Goal: Obtain resource: Obtain resource

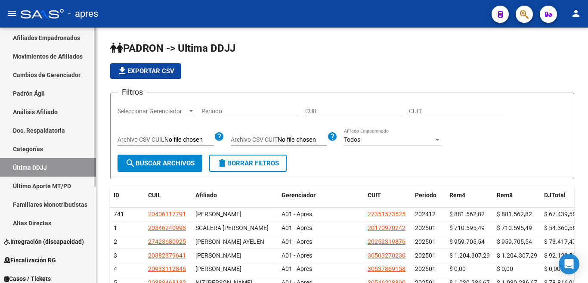
scroll to position [97, 0]
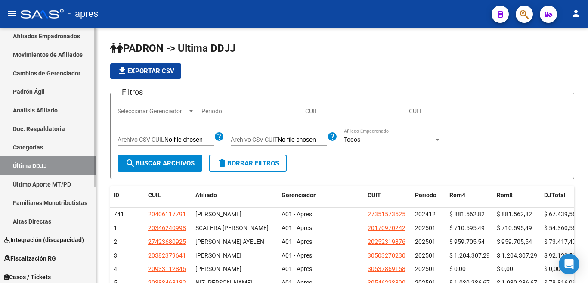
click at [95, 186] on div at bounding box center [95, 107] width 2 height 159
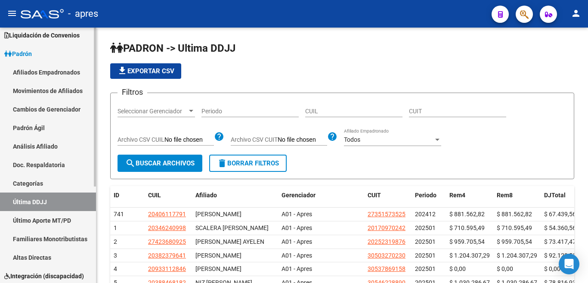
click at [91, 75] on div "Firma Express Inicio Calendario SSS Instructivos Contacto OS Reportes Ingresos …" at bounding box center [49, 172] width 98 height 411
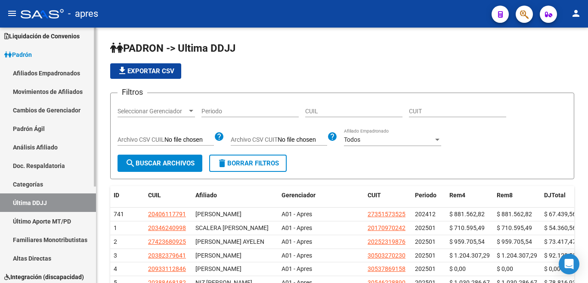
click at [22, 55] on span "Padrón" at bounding box center [18, 54] width 28 height 9
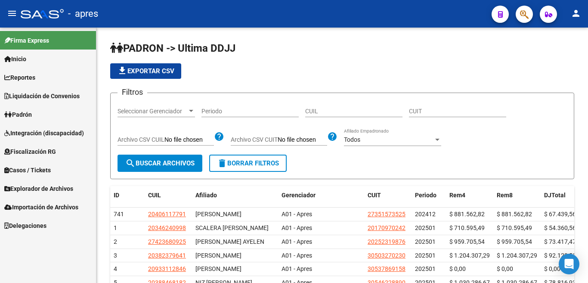
scroll to position [0, 0]
click at [26, 155] on span "Fiscalización RG" at bounding box center [30, 151] width 52 height 9
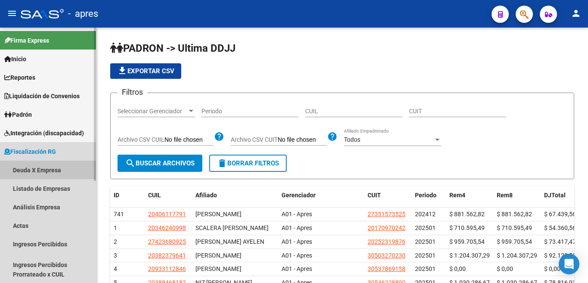
click at [39, 170] on link "Deuda X Empresa" at bounding box center [48, 170] width 96 height 19
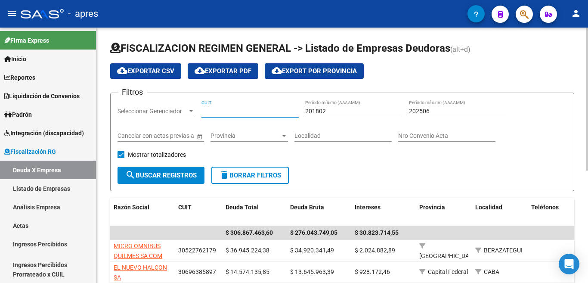
click at [218, 114] on input "CUIT" at bounding box center [249, 111] width 97 height 7
paste input "30-57680954-5"
type input "30-57680954-5"
click at [184, 175] on span "search Buscar Registros" at bounding box center [160, 175] width 71 height 8
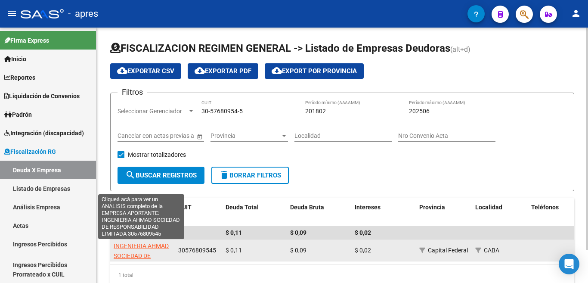
click at [143, 246] on span "INGENIERIA AHMAD SOCIEDAD DE RESPONSABILIDAD LIMITADA" at bounding box center [141, 260] width 55 height 36
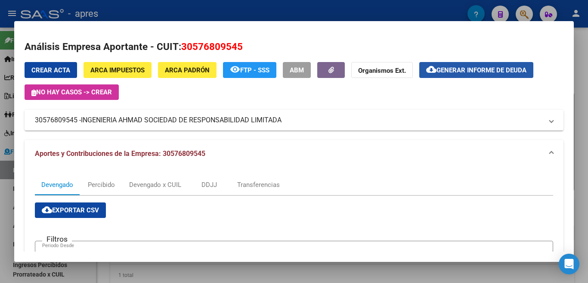
click at [475, 69] on span "Generar informe de deuda" at bounding box center [481, 70] width 90 height 8
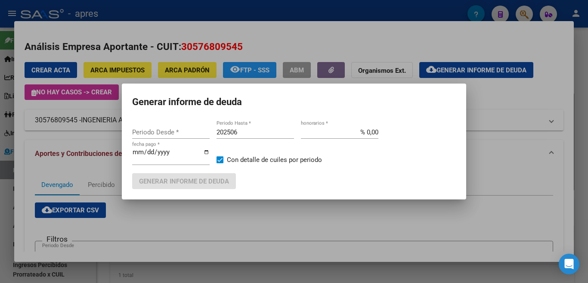
type input "201802"
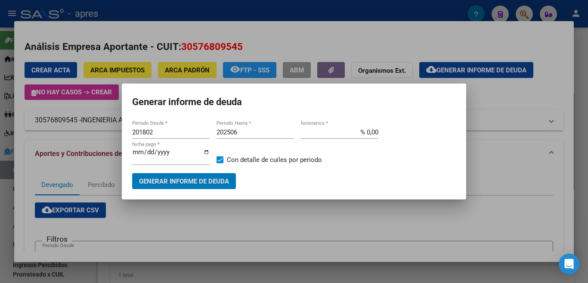
click at [194, 179] on span "Generar informe de deuda" at bounding box center [184, 181] width 90 height 8
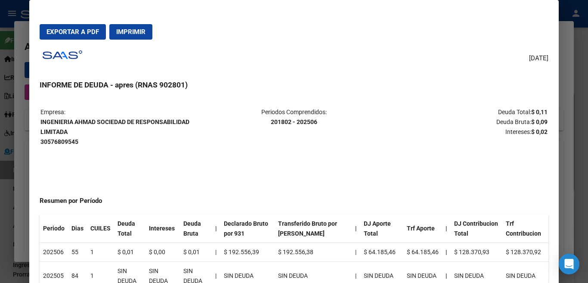
click at [129, 33] on span "Imprimir" at bounding box center [130, 32] width 29 height 8
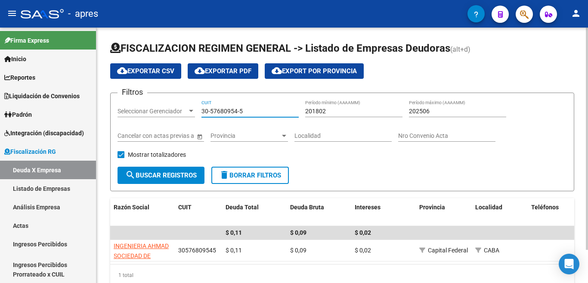
drag, startPoint x: 260, startPoint y: 112, endPoint x: 151, endPoint y: 142, distance: 112.4
click at [141, 111] on div "Filtros Seleccionar Gerenciador Seleccionar Gerenciador 30-57680954-5 CUIT 2018…" at bounding box center [341, 133] width 449 height 67
paste input "71090854-7"
type input "30-71090854-7"
click at [158, 179] on button "search Buscar Registros" at bounding box center [160, 175] width 87 height 17
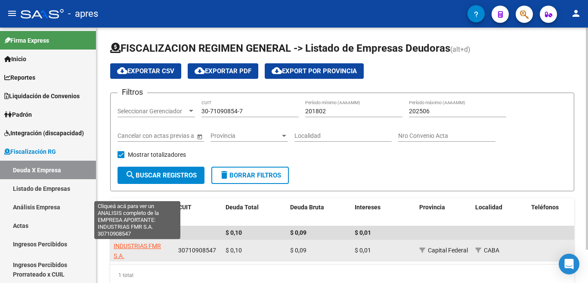
click at [151, 248] on span "INDUSTRIAS FMR S.A." at bounding box center [137, 250] width 47 height 17
type textarea "30710908547"
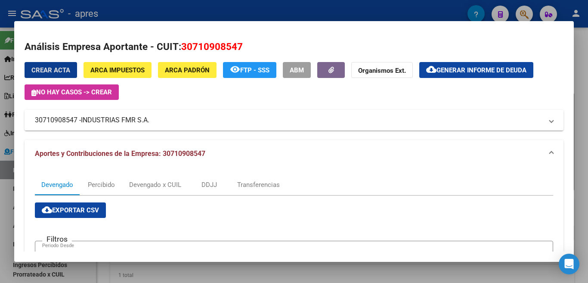
click at [479, 73] on span "Generar informe de deuda" at bounding box center [481, 70] width 90 height 8
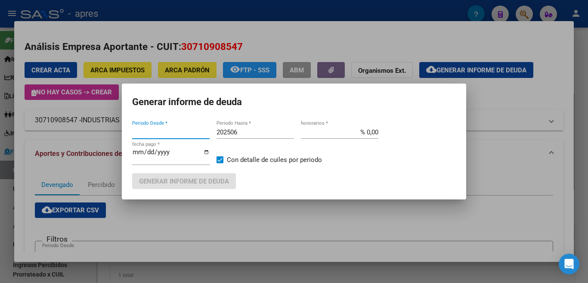
type input "201802"
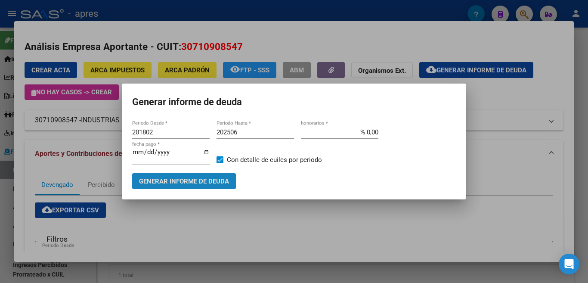
click at [182, 182] on button "Generar informe de deuda" at bounding box center [184, 181] width 104 height 16
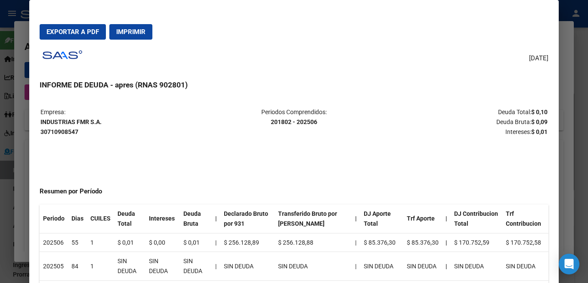
click at [131, 30] on span "Imprimir" at bounding box center [130, 32] width 29 height 8
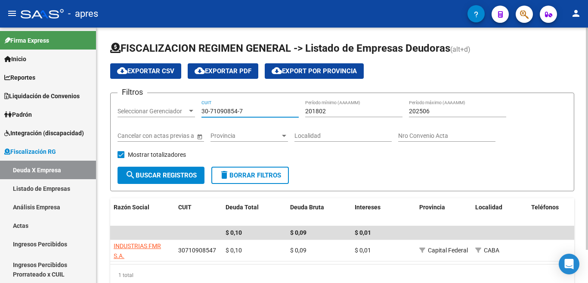
drag, startPoint x: 267, startPoint y: 111, endPoint x: 155, endPoint y: 129, distance: 113.3
click at [150, 112] on div "Filtros Seleccionar Gerenciador Seleccionar Gerenciador 30-71090854-7 CUIT 2018…" at bounding box center [341, 133] width 449 height 67
paste input "3-70849445-9"
type input "33-70849445-9"
click at [174, 175] on span "search Buscar Registros" at bounding box center [160, 175] width 71 height 8
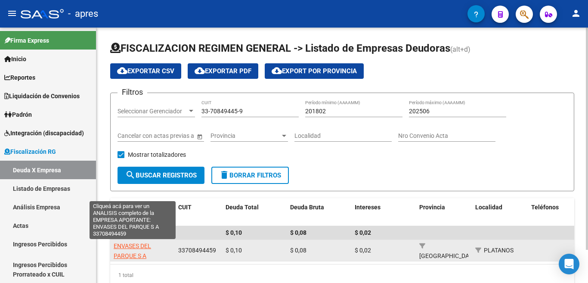
click at [131, 247] on span "ENVASES DEL PARQUE S A" at bounding box center [132, 250] width 37 height 17
type textarea "33708494459"
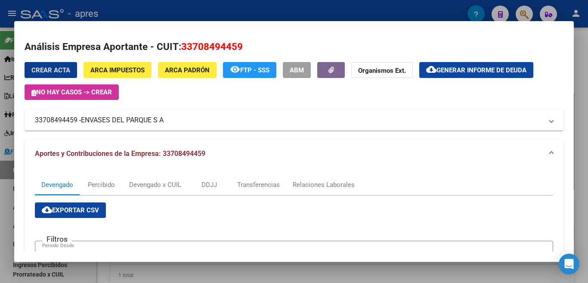
click at [477, 69] on span "Generar informe de deuda" at bounding box center [481, 70] width 90 height 8
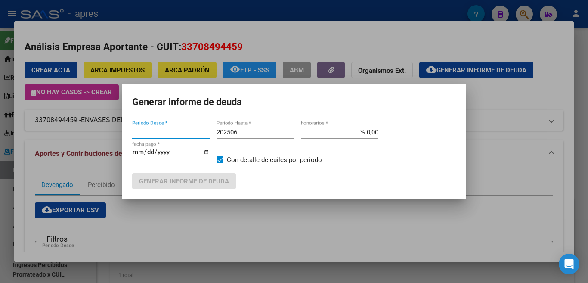
type input "201802"
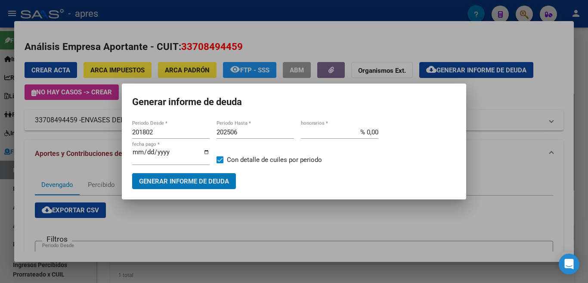
click at [213, 177] on span "Generar informe de deuda" at bounding box center [184, 181] width 90 height 8
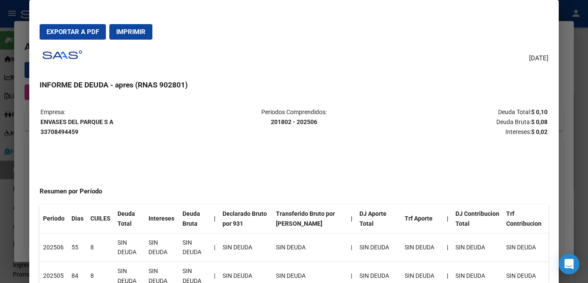
click at [130, 34] on span "Imprimir" at bounding box center [130, 32] width 29 height 8
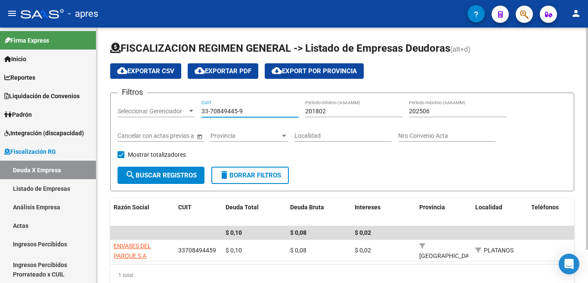
drag, startPoint x: 249, startPoint y: 110, endPoint x: 102, endPoint y: 110, distance: 146.3
click at [102, 110] on div "FISCALIZACION REGIMEN GENERAL -> Listado de Empresas Deudoras (alt+d) cloud_dow…" at bounding box center [341, 171] width 491 height 286
paste input "0-69211786-3"
drag, startPoint x: 257, startPoint y: 111, endPoint x: 164, endPoint y: 139, distance: 96.4
click at [133, 111] on div "Filtros Seleccionar Gerenciador Seleccionar Gerenciador 30-69211786-3 CUIT 2018…" at bounding box center [341, 133] width 449 height 67
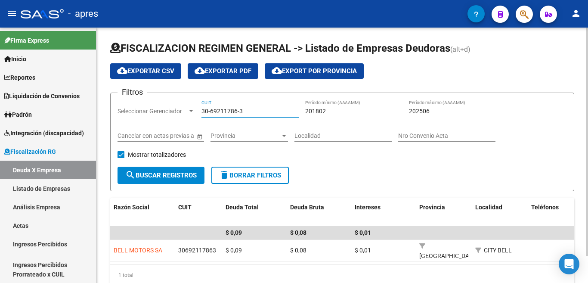
paste input
type input "30-69211786-3"
click at [182, 178] on span "search Buscar Registros" at bounding box center [160, 175] width 71 height 8
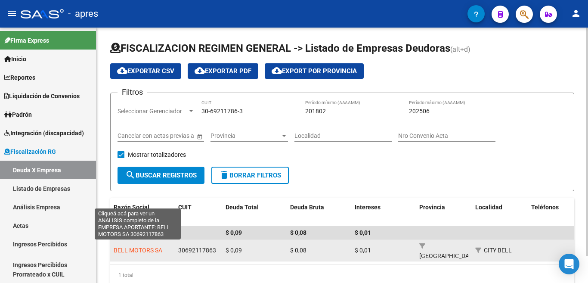
click at [151, 248] on span "BELL MOTORS SA" at bounding box center [138, 250] width 49 height 7
type textarea "30692117863"
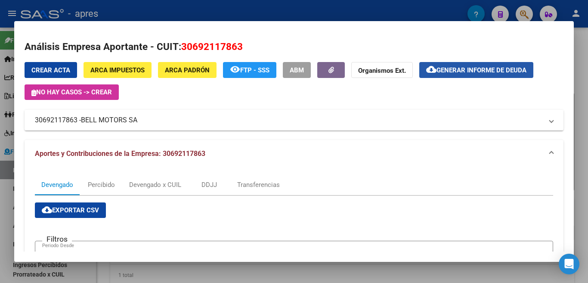
click at [481, 71] on span "Generar informe de deuda" at bounding box center [481, 70] width 90 height 8
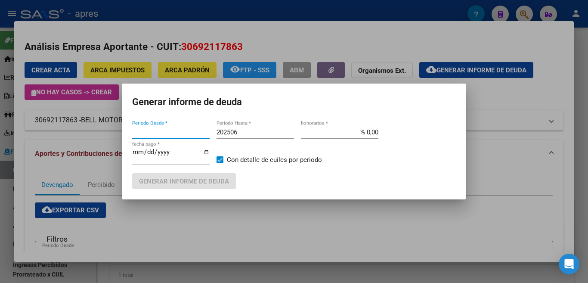
type input "201802"
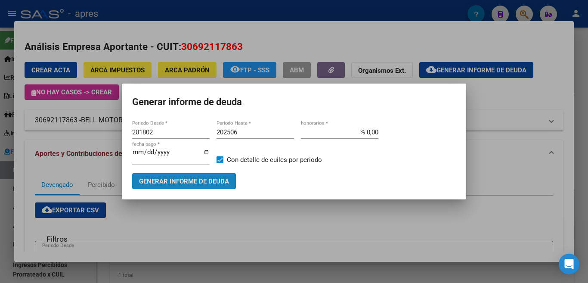
click at [225, 178] on span "Generar informe de deuda" at bounding box center [184, 181] width 90 height 8
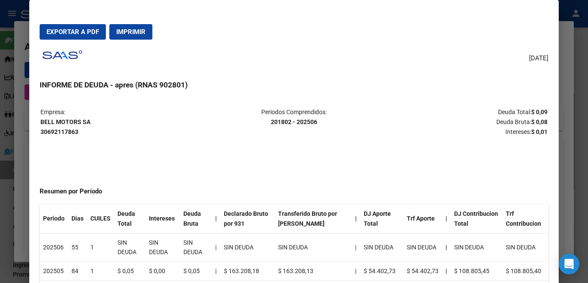
click at [136, 32] on span "Imprimir" at bounding box center [130, 32] width 29 height 8
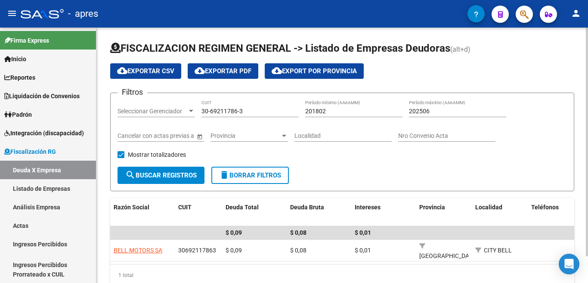
drag, startPoint x: 247, startPoint y: 109, endPoint x: 156, endPoint y: 121, distance: 91.2
click at [156, 121] on div "Filtros Seleccionar Gerenciador Seleccionar Gerenciador 30-69211786-3 CUIT 2018…" at bounding box center [341, 133] width 449 height 67
paste input "27-18530380-8"
type input "27-18530380-8"
click at [187, 178] on span "search Buscar Registros" at bounding box center [160, 175] width 71 height 8
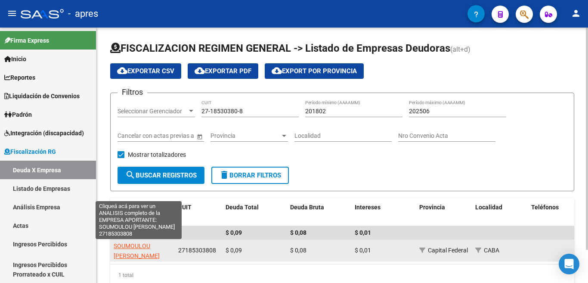
click at [154, 246] on span "SOUMOULOU [PERSON_NAME]" at bounding box center [137, 250] width 46 height 17
type textarea "27185303808"
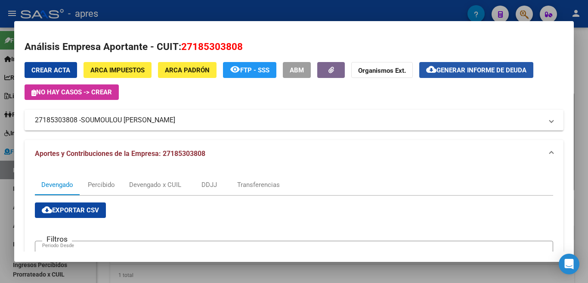
click at [479, 70] on span "Generar informe de deuda" at bounding box center [481, 70] width 90 height 8
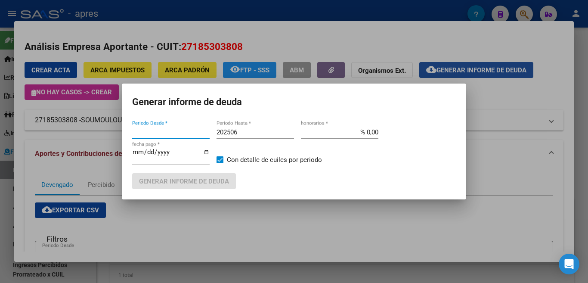
type input "201802"
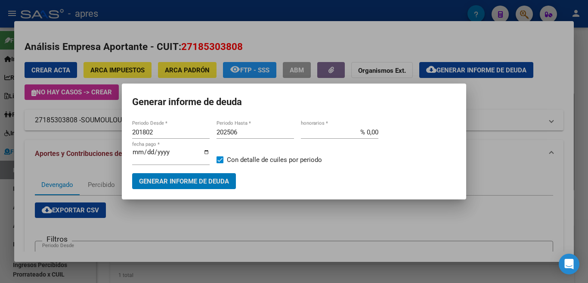
click at [204, 181] on span "Generar informe de deuda" at bounding box center [184, 181] width 90 height 8
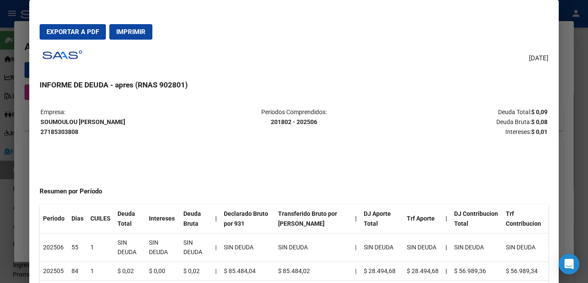
click at [145, 35] on span "Imprimir" at bounding box center [130, 32] width 29 height 8
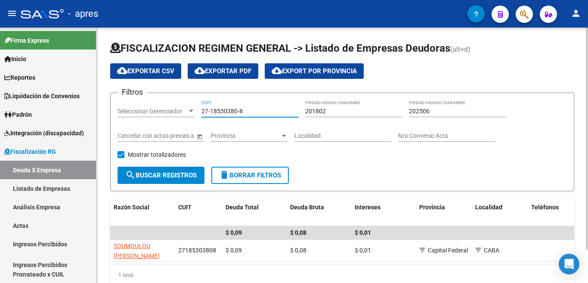
drag, startPoint x: 254, startPoint y: 111, endPoint x: 179, endPoint y: 141, distance: 81.1
click at [166, 110] on div "Filtros Seleccionar Gerenciador Seleccionar Gerenciador 27-18530380-8 CUIT 2018…" at bounding box center [341, 133] width 449 height 67
paste input "30-59012324-9"
type input "30-59012324-9"
click at [181, 181] on button "search Buscar Registros" at bounding box center [160, 175] width 87 height 17
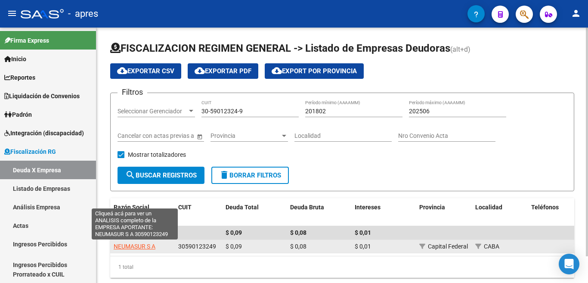
click at [140, 246] on span "NEUMASUR S A" at bounding box center [135, 246] width 42 height 7
type textarea "30590123249"
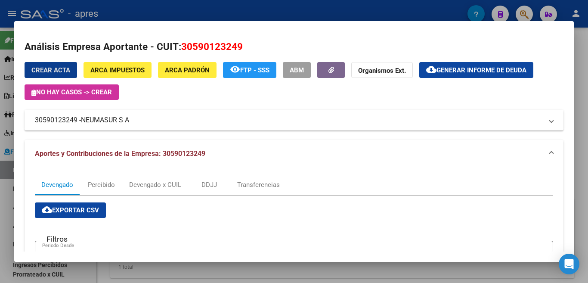
click at [481, 69] on span "Generar informe de deuda" at bounding box center [481, 70] width 90 height 8
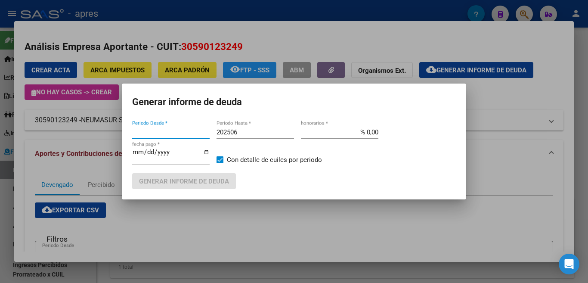
type input "201802"
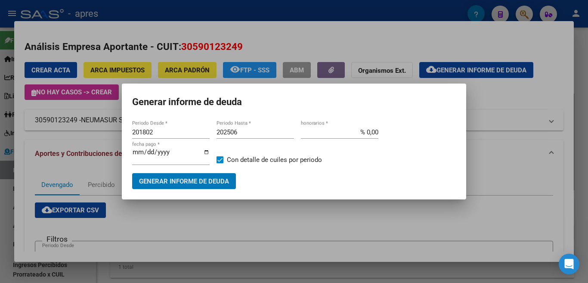
click at [201, 177] on span "Generar informe de deuda" at bounding box center [184, 181] width 90 height 8
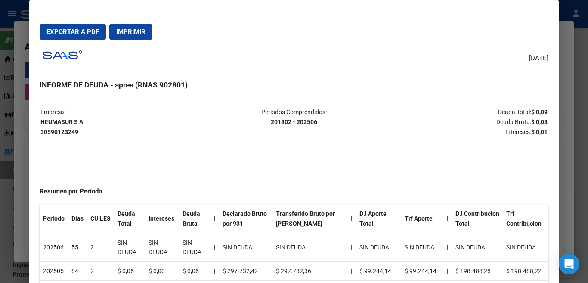
click at [133, 37] on button "Imprimir" at bounding box center [130, 31] width 43 height 15
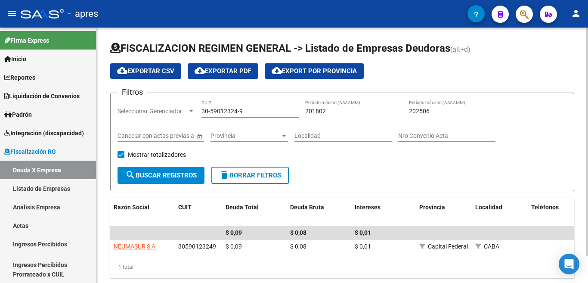
drag, startPoint x: 261, startPoint y: 109, endPoint x: 136, endPoint y: 142, distance: 129.3
click at [139, 119] on div "Filtros Seleccionar Gerenciador Seleccionar Gerenciador 30-59012324-9 CUIT 2018…" at bounding box center [341, 133] width 449 height 67
paste input "3-69968545"
type input "33-69968545-9"
click at [153, 175] on span "search Buscar Registros" at bounding box center [160, 175] width 71 height 8
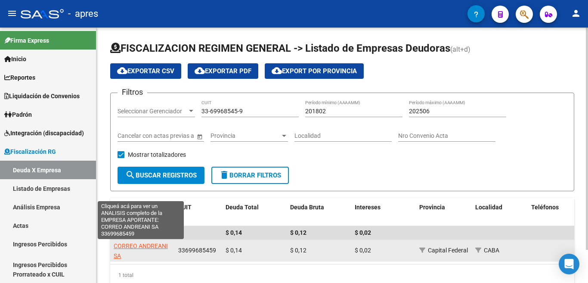
click at [145, 245] on span "CORREO ANDREANI SA" at bounding box center [141, 250] width 54 height 17
type textarea "33699685459"
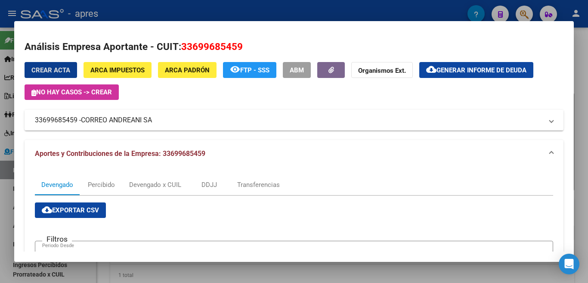
click at [452, 75] on button "cloud_download Generar informe de deuda" at bounding box center [476, 70] width 114 height 16
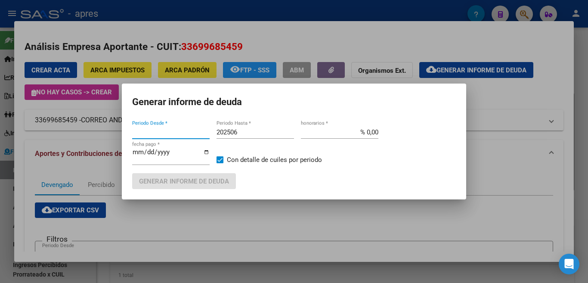
type input "201802"
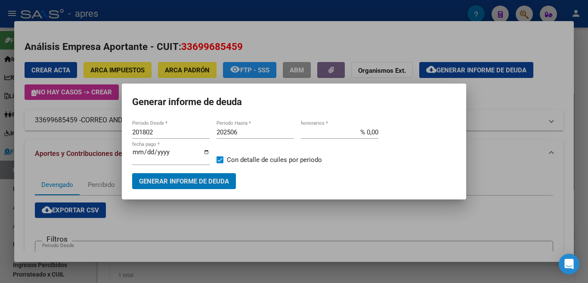
click at [201, 177] on span "Generar informe de deuda" at bounding box center [184, 181] width 90 height 8
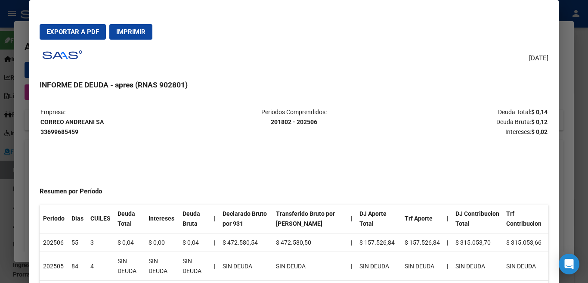
click at [124, 30] on span "Imprimir" at bounding box center [130, 32] width 29 height 8
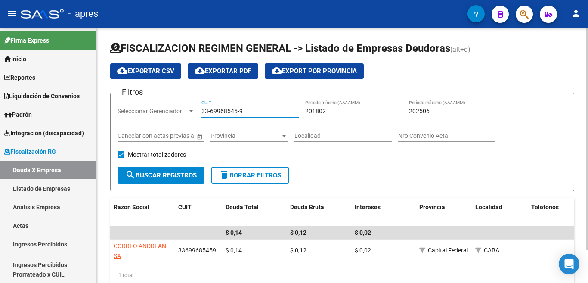
drag, startPoint x: 225, startPoint y: 111, endPoint x: 151, endPoint y: 119, distance: 74.0
click at [154, 111] on div "Filtros Seleccionar Gerenciador Seleccionar Gerenciador 33-69968545-9 CUIT 2018…" at bounding box center [341, 133] width 449 height 67
paste input "0-66393469-0"
type input "30-66393469-0"
click at [182, 178] on span "search Buscar Registros" at bounding box center [160, 175] width 71 height 8
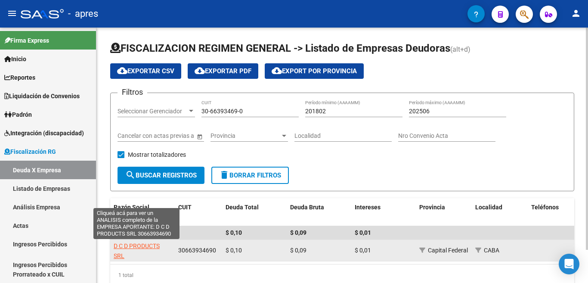
click at [134, 245] on span "D C D PRODUCTS SRL" at bounding box center [137, 250] width 46 height 17
type textarea "30663934690"
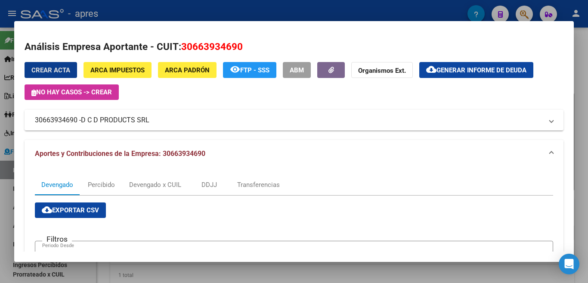
click at [464, 74] on span "Generar informe de deuda" at bounding box center [481, 70] width 90 height 8
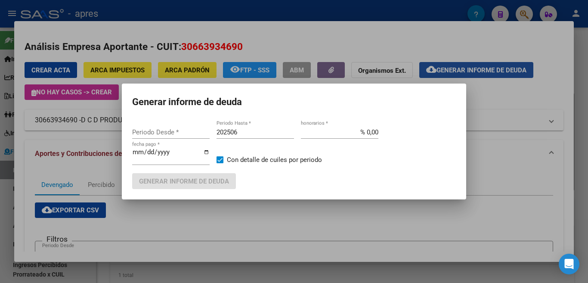
type input "201802"
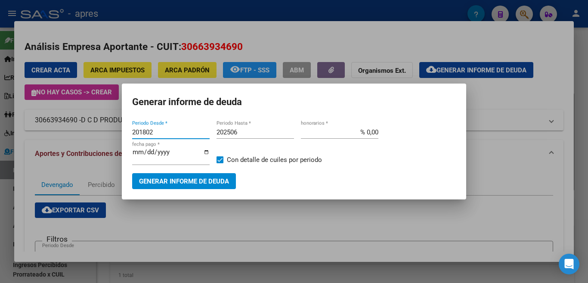
click at [192, 181] on span "Generar informe de deuda" at bounding box center [184, 181] width 90 height 8
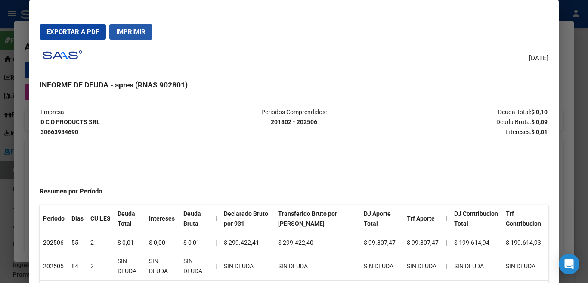
click at [136, 31] on span "Imprimir" at bounding box center [130, 32] width 29 height 8
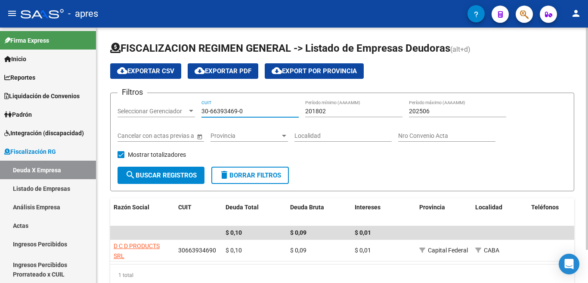
drag, startPoint x: 256, startPoint y: 111, endPoint x: 119, endPoint y: 111, distance: 136.4
click at [119, 111] on div "Filtros Seleccionar Gerenciador Seleccionar Gerenciador 30-66393469-0 CUIT 2018…" at bounding box center [341, 133] width 449 height 67
paste input "70834948-4"
type input "30-70834948-4"
click at [161, 179] on span "search Buscar Registros" at bounding box center [160, 175] width 71 height 8
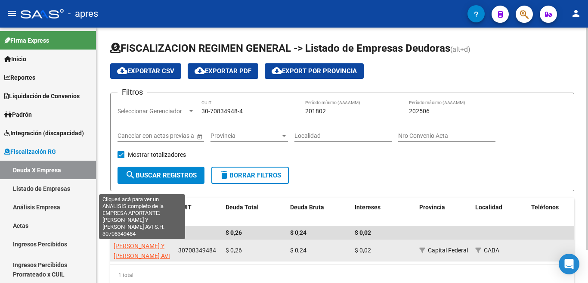
click at [143, 247] on span "[PERSON_NAME] Y [PERSON_NAME] AVI S.H." at bounding box center [142, 255] width 56 height 27
type textarea "30708349484"
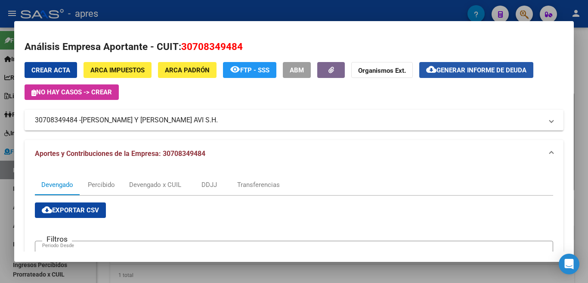
click at [498, 70] on span "Generar informe de deuda" at bounding box center [481, 70] width 90 height 8
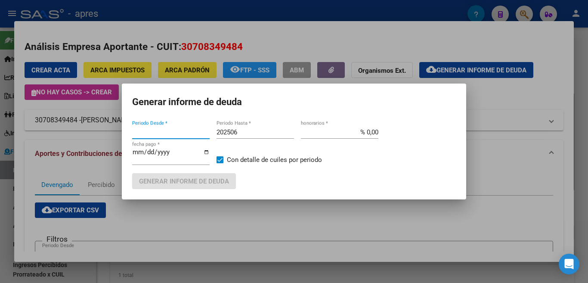
type input "201802"
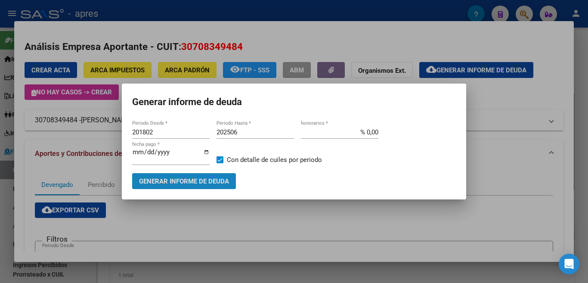
click at [229, 177] on button "Generar informe de deuda" at bounding box center [184, 181] width 104 height 16
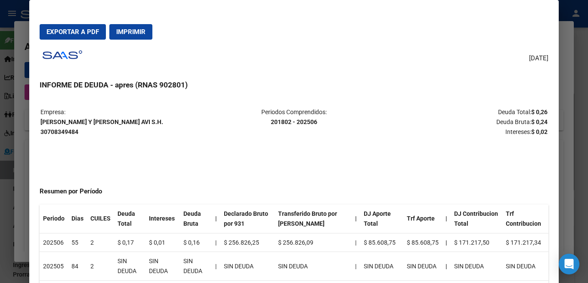
click at [145, 39] on button "Imprimir" at bounding box center [130, 31] width 43 height 15
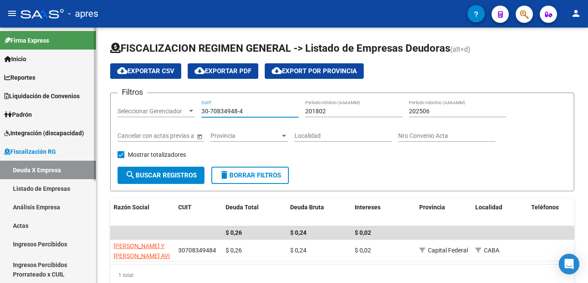
drag, startPoint x: 269, startPoint y: 112, endPoint x: 62, endPoint y: 111, distance: 207.9
click at [62, 111] on mat-sidenav-container "Firma Express Inicio Calendario SSS Instructivos Contacto OS Reportes Ingresos …" at bounding box center [294, 155] width 588 height 255
paste input "69230730-1"
type input "30-69230730-1"
click at [150, 175] on span "search Buscar Registros" at bounding box center [160, 175] width 71 height 8
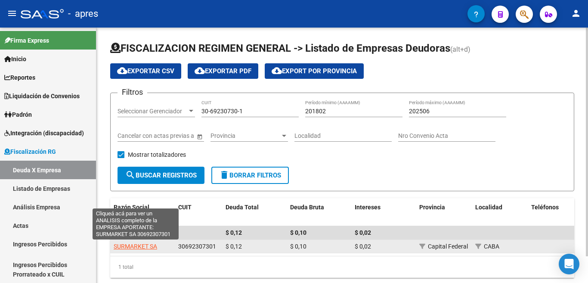
click at [131, 244] on span "SURMARKET SA" at bounding box center [135, 246] width 43 height 7
type textarea "30692307301"
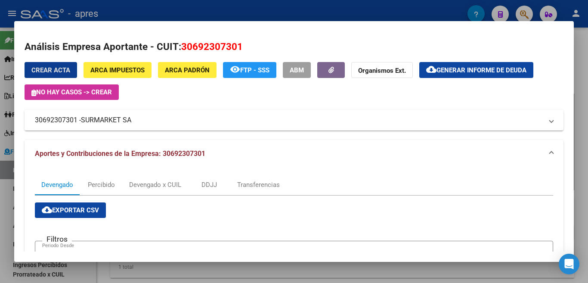
click at [469, 69] on span "Generar informe de deuda" at bounding box center [481, 70] width 90 height 8
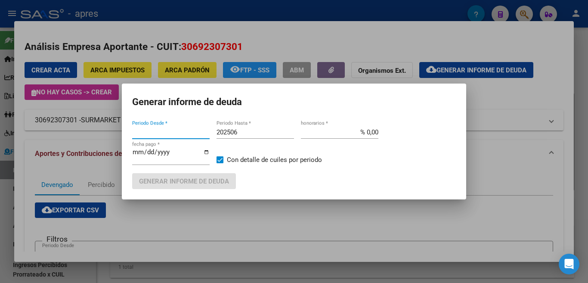
type input "201802"
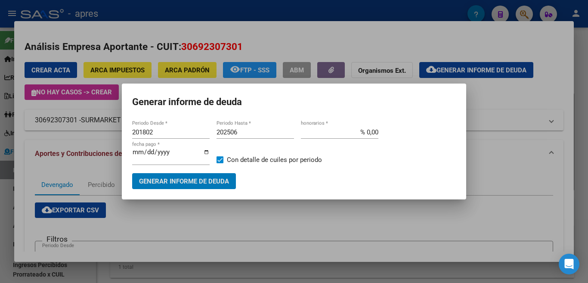
click at [202, 179] on span "Generar informe de deuda" at bounding box center [184, 181] width 90 height 8
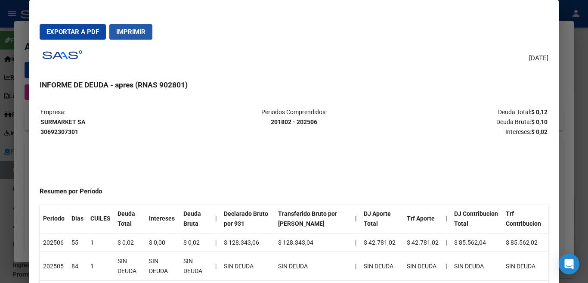
click at [134, 33] on span "Imprimir" at bounding box center [130, 32] width 29 height 8
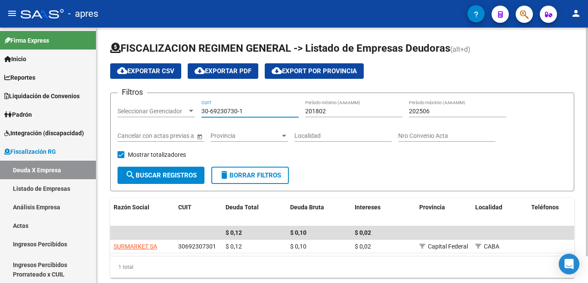
drag, startPoint x: 130, startPoint y: 117, endPoint x: 113, endPoint y: 122, distance: 18.1
click at [111, 120] on form "Filtros Seleccionar Gerenciador Seleccionar Gerenciador 30-69230730-1 CUIT 2018…" at bounding box center [342, 142] width 464 height 99
paste input "51988733-5"
type input "30-51988733-5"
click at [170, 175] on span "search Buscar Registros" at bounding box center [160, 175] width 71 height 8
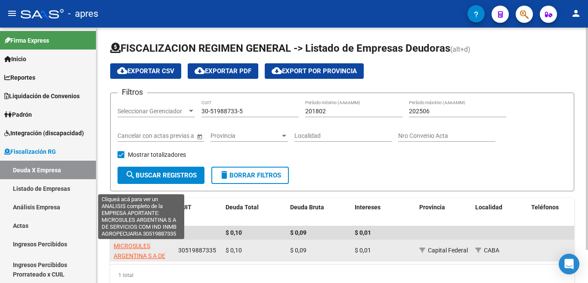
click at [122, 246] on span "MICROSULES ARGENTINA S A DE SERVICIOS COM IND INMB AGROPECUARIA" at bounding box center [142, 265] width 56 height 46
type textarea "30519887335"
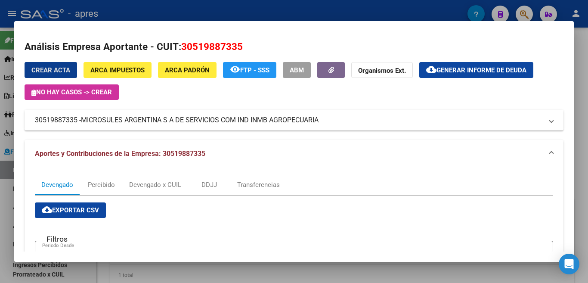
click at [467, 72] on span "Generar informe de deuda" at bounding box center [481, 70] width 90 height 8
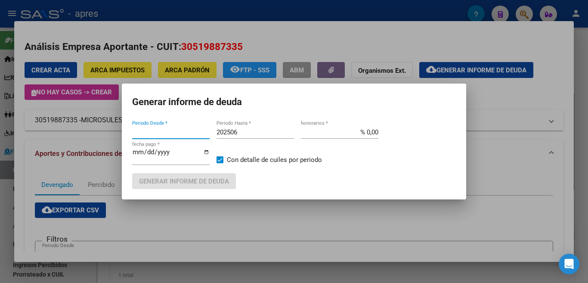
type input "201802"
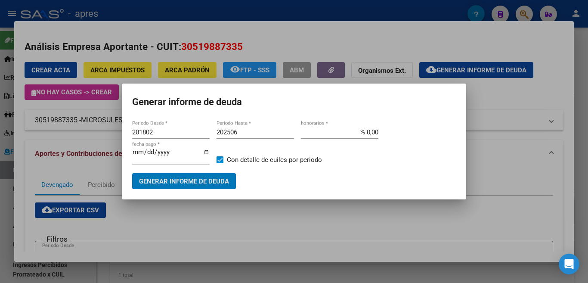
click at [230, 174] on button "Generar informe de deuda" at bounding box center [184, 181] width 104 height 16
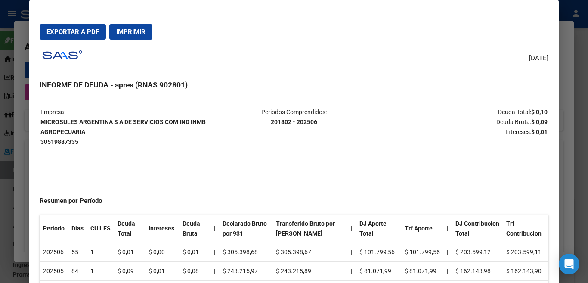
click at [125, 29] on span "Imprimir" at bounding box center [130, 32] width 29 height 8
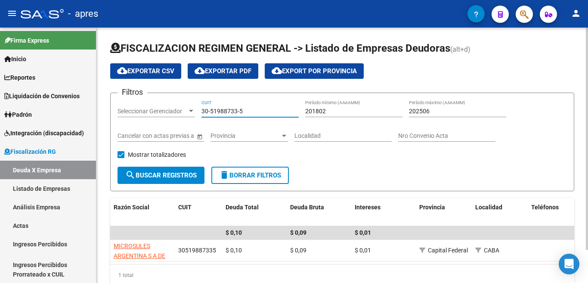
drag, startPoint x: 226, startPoint y: 118, endPoint x: 155, endPoint y: 121, distance: 71.5
click at [155, 121] on div "Filtros Seleccionar Gerenciador Seleccionar Gerenciador 30-51988733-5 CUIT 2018…" at bounding box center [341, 133] width 449 height 67
paste input "68250924-0"
type input "30-68250924-0"
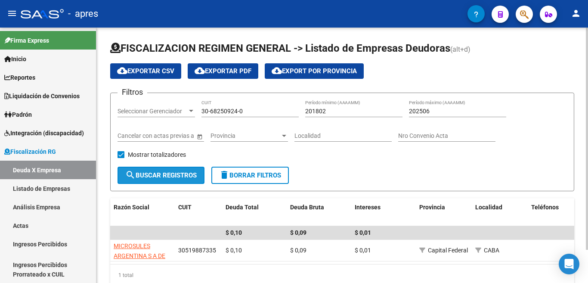
click at [177, 173] on span "search Buscar Registros" at bounding box center [160, 175] width 71 height 8
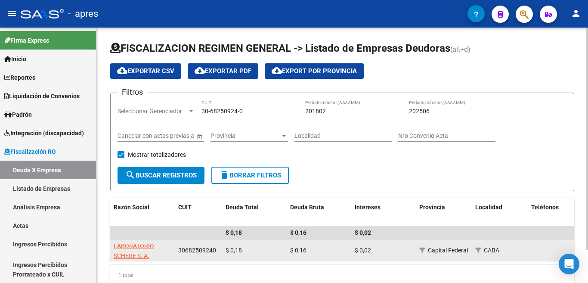
click at [131, 248] on span "LABORATORIO SCHERE S. A." at bounding box center [134, 250] width 40 height 17
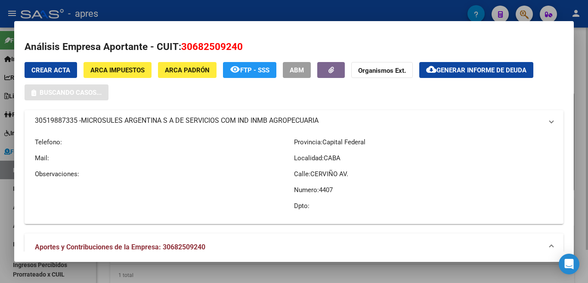
type textarea "30682509240"
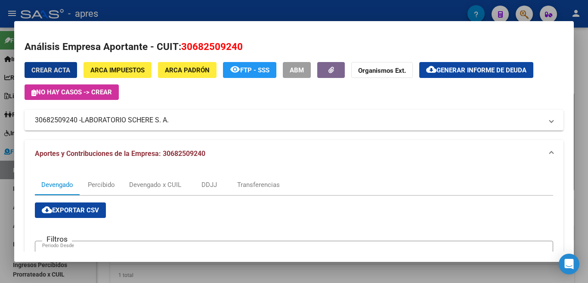
click at [459, 68] on span "Generar informe de deuda" at bounding box center [481, 70] width 90 height 8
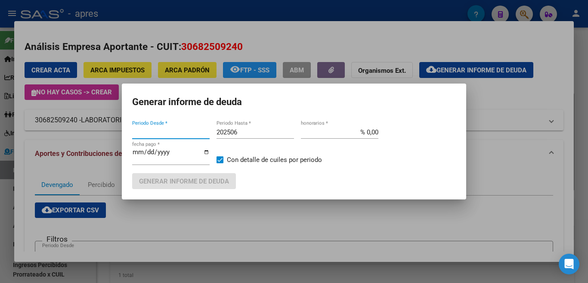
type input "201802"
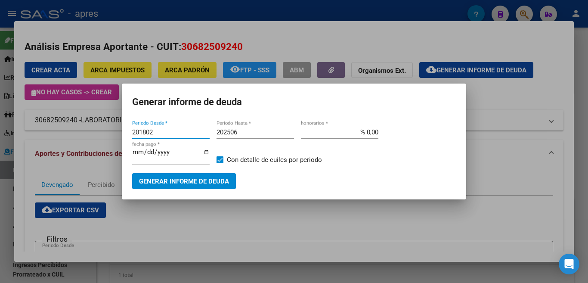
click at [186, 182] on button "Generar informe de deuda" at bounding box center [184, 181] width 104 height 16
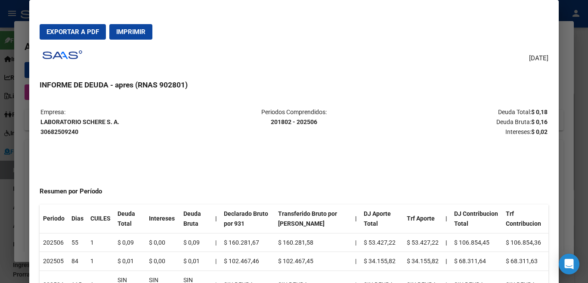
click at [136, 34] on span "Imprimir" at bounding box center [130, 32] width 29 height 8
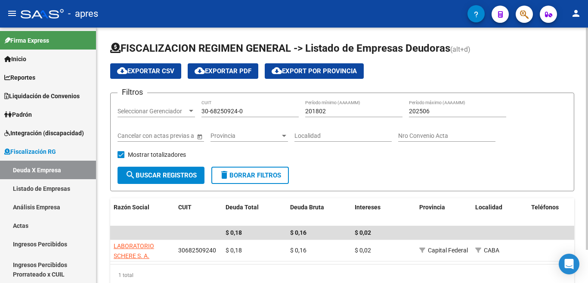
click at [151, 176] on span "search Buscar Registros" at bounding box center [160, 175] width 71 height 8
drag, startPoint x: 260, startPoint y: 109, endPoint x: 162, endPoint y: 117, distance: 98.5
click at [163, 117] on div "Filtros Seleccionar Gerenciador Seleccionar Gerenciador 30-68250924-0 CUIT 2018…" at bounding box center [341, 133] width 449 height 67
paste input "71098330-1"
type input "30-71098330-1"
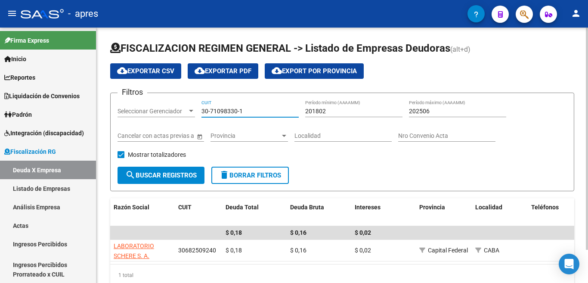
click at [173, 182] on button "search Buscar Registros" at bounding box center [160, 175] width 87 height 17
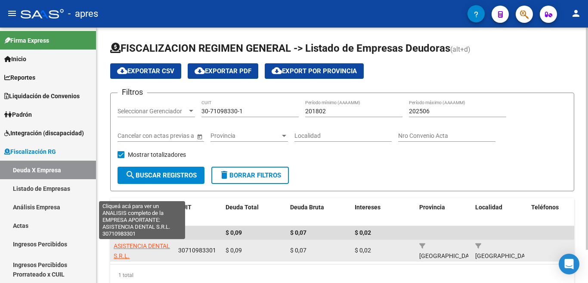
click at [141, 247] on span "ASISTENCIA DENTAL S.R.L." at bounding box center [142, 250] width 56 height 17
type textarea "30710983301"
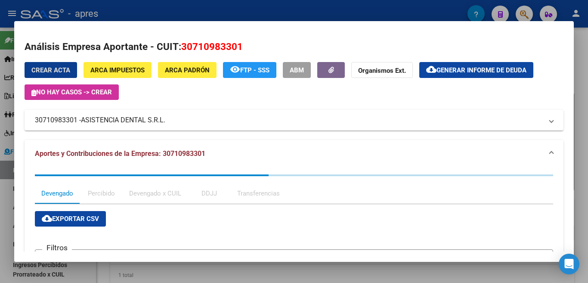
click at [461, 68] on span "Generar informe de deuda" at bounding box center [481, 70] width 90 height 8
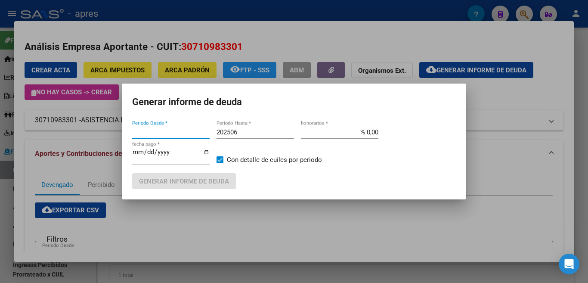
type input "201802"
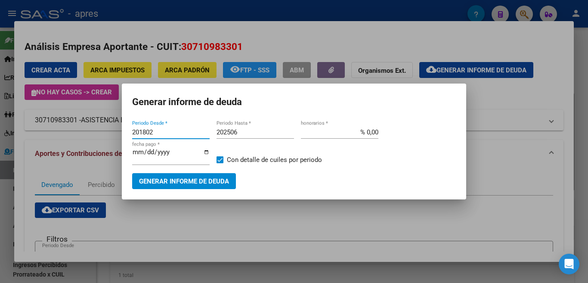
click at [188, 180] on span "Generar informe de deuda" at bounding box center [184, 181] width 90 height 8
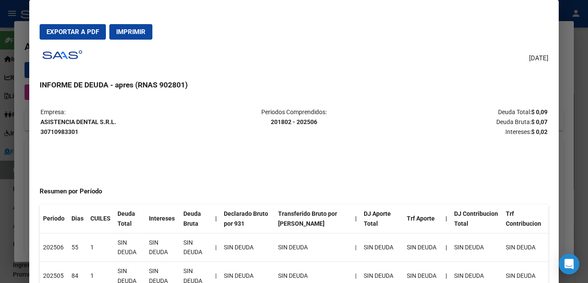
click at [136, 34] on span "Imprimir" at bounding box center [130, 32] width 29 height 8
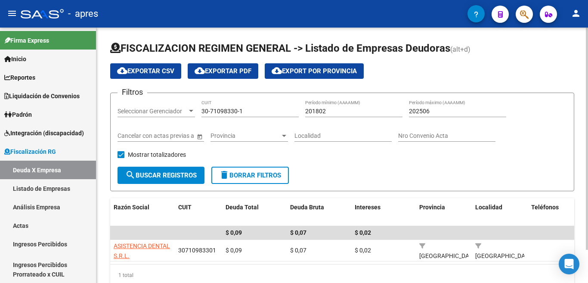
drag, startPoint x: 262, startPoint y: 111, endPoint x: 124, endPoint y: 122, distance: 137.8
click at [132, 114] on div "Filtros Seleccionar Gerenciador Seleccionar Gerenciador 30-71098330-1 CUIT 2018…" at bounding box center [341, 133] width 449 height 67
paste input "248204-0"
type input "30-71248204-0"
click at [144, 176] on span "search Buscar Registros" at bounding box center [160, 175] width 71 height 8
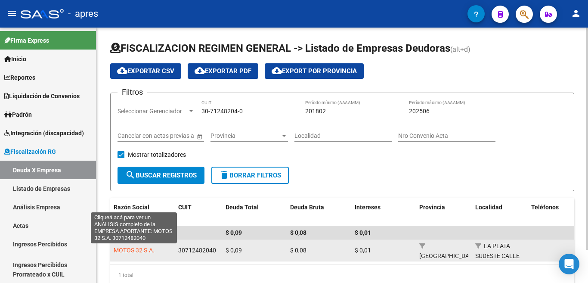
click at [143, 249] on span "MOTOS 32 S.A." at bounding box center [134, 250] width 41 height 7
type textarea "30712482040"
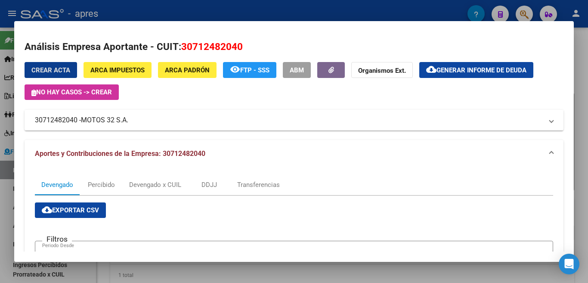
click at [465, 72] on span "Generar informe de deuda" at bounding box center [481, 70] width 90 height 8
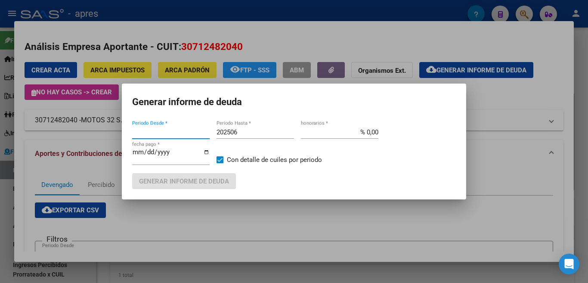
type input "201802"
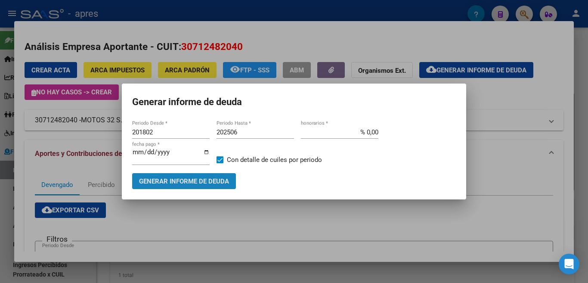
click at [189, 179] on span "Generar informe de deuda" at bounding box center [184, 181] width 90 height 8
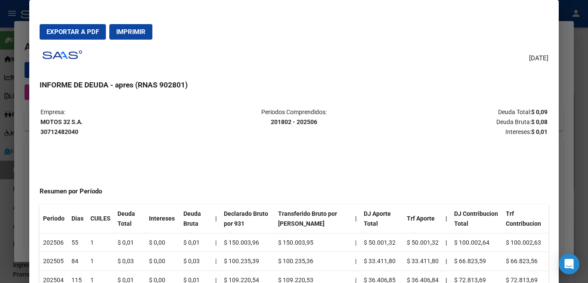
click at [143, 34] on span "Imprimir" at bounding box center [130, 32] width 29 height 8
